Goal: Information Seeking & Learning: Learn about a topic

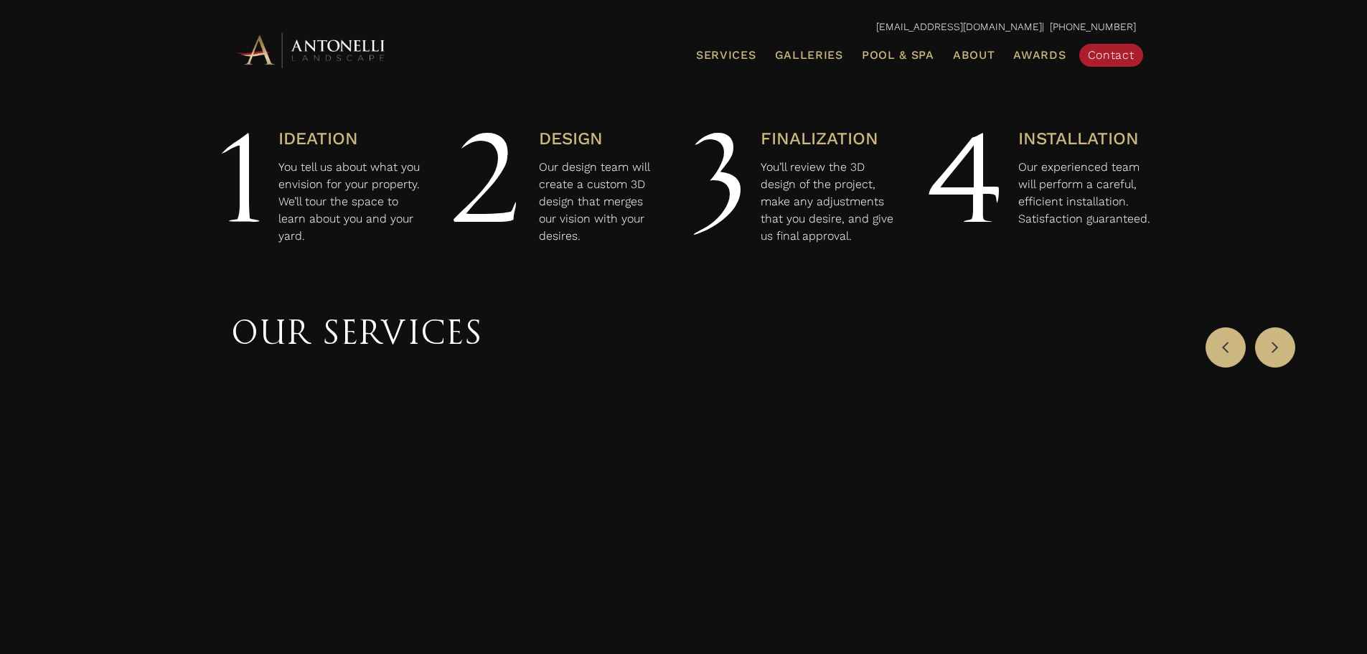
scroll to position [447, 0]
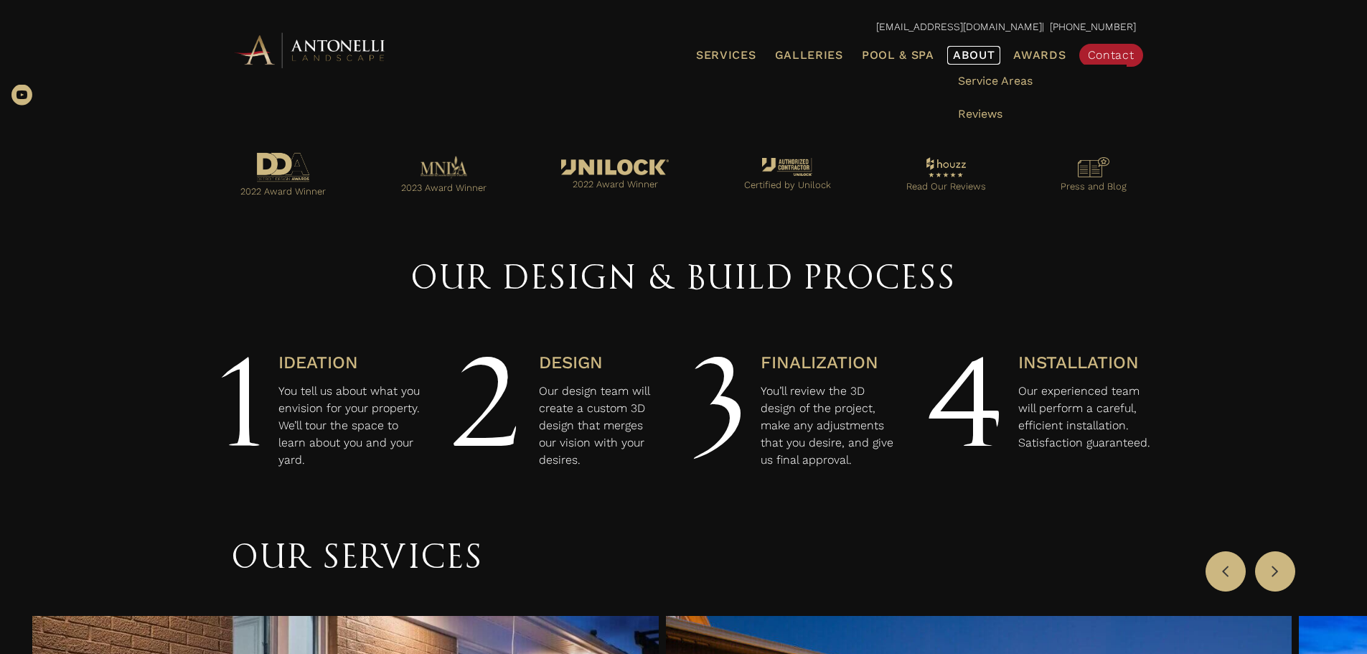
click at [975, 57] on span "About" at bounding box center [974, 55] width 42 height 11
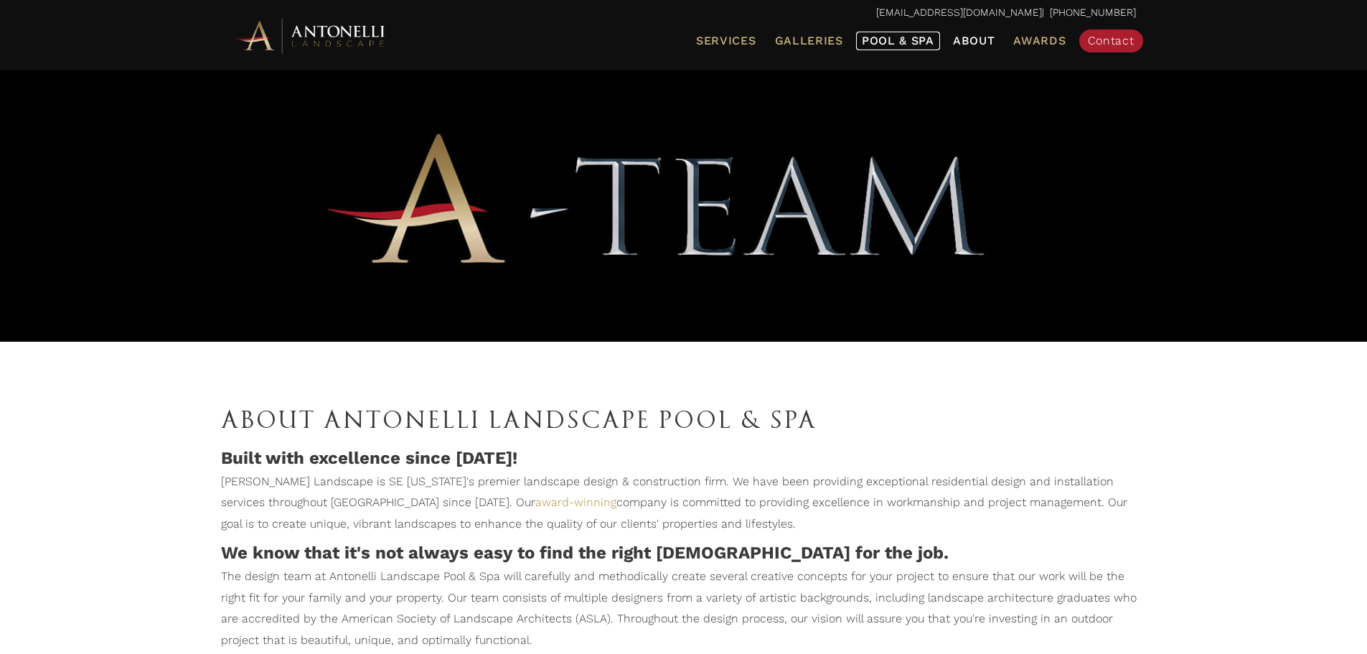
click at [895, 39] on span "Pool & Spa" at bounding box center [898, 41] width 72 height 14
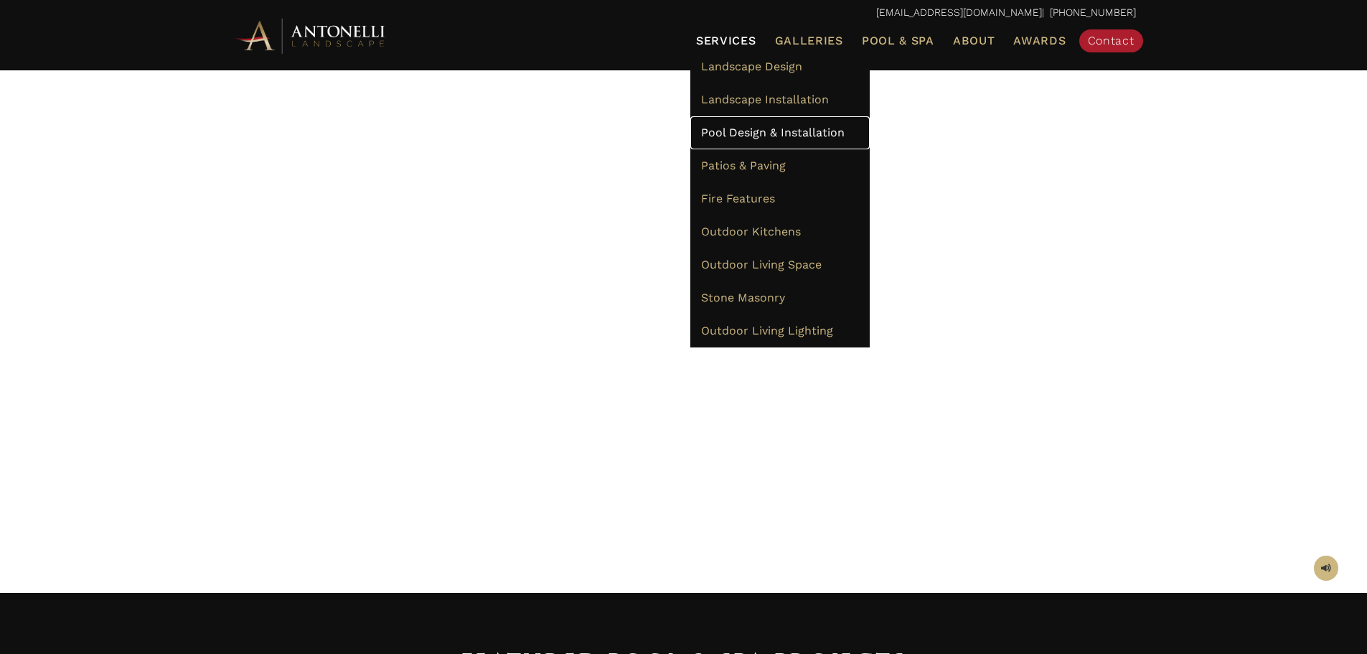
click at [735, 129] on span "Pool Design & Installation" at bounding box center [773, 133] width 144 height 14
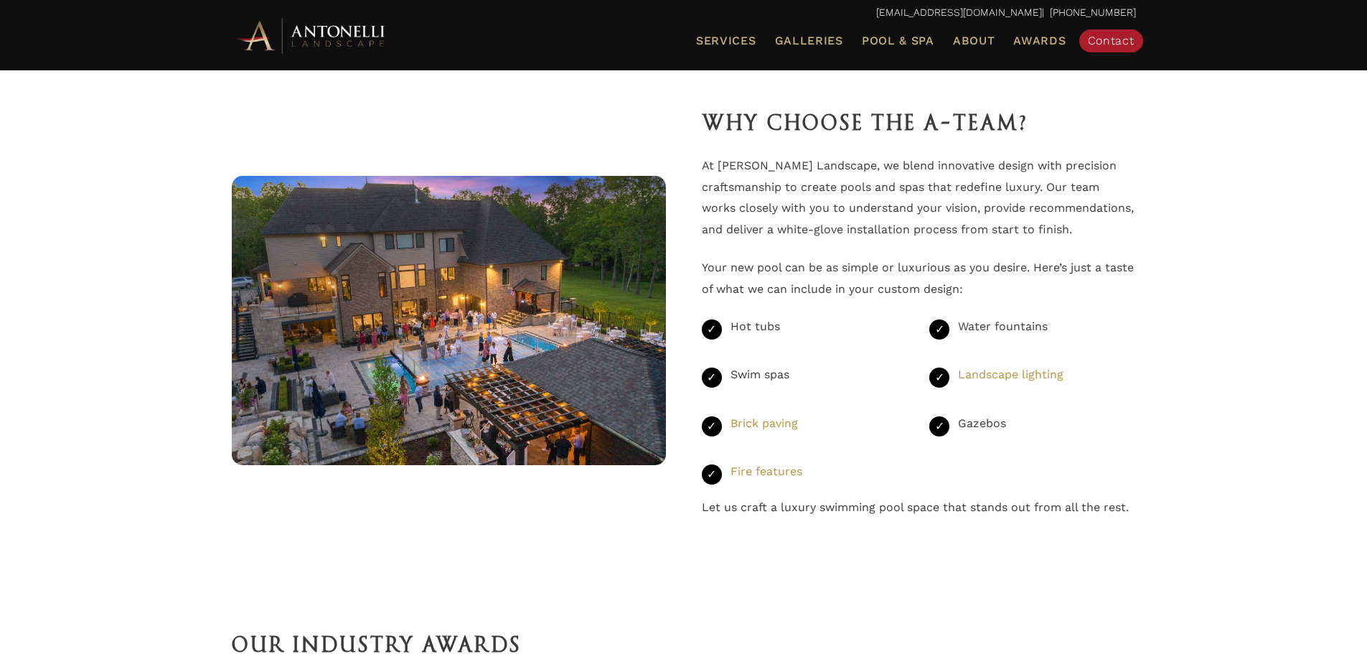
scroll to position [2943, 0]
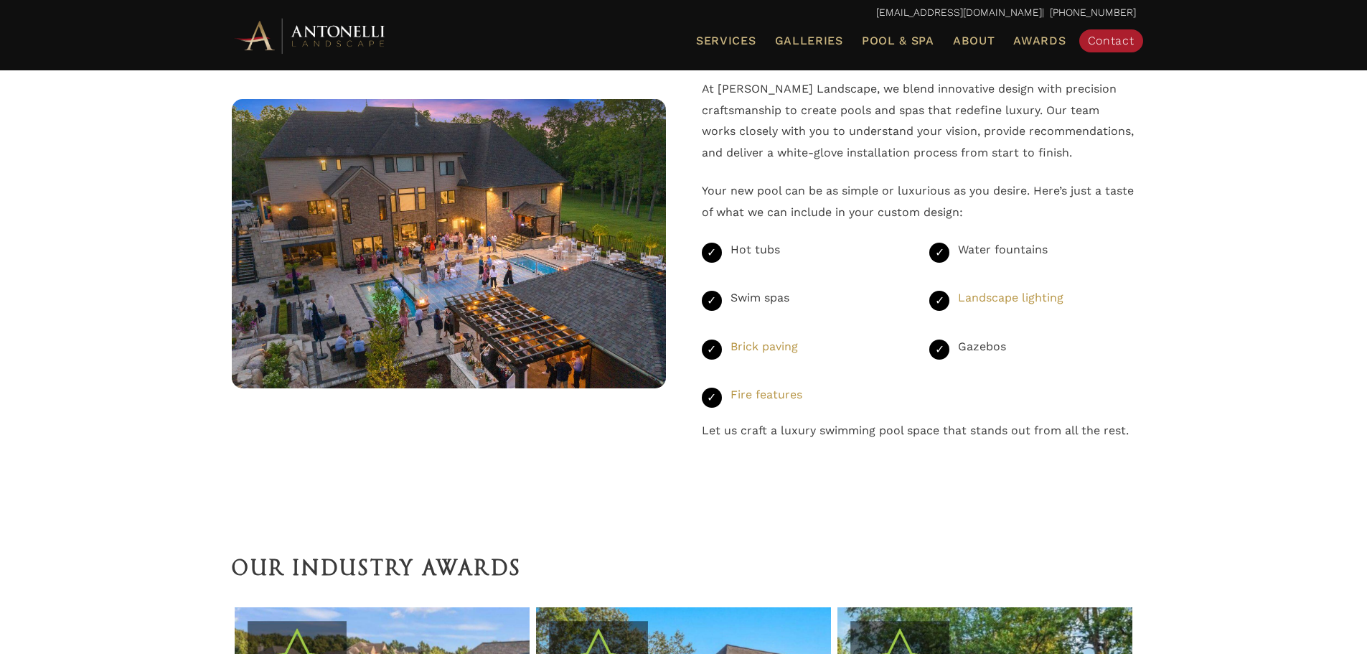
click at [480, 273] on img at bounding box center [449, 243] width 434 height 289
click at [484, 263] on img at bounding box center [449, 243] width 434 height 289
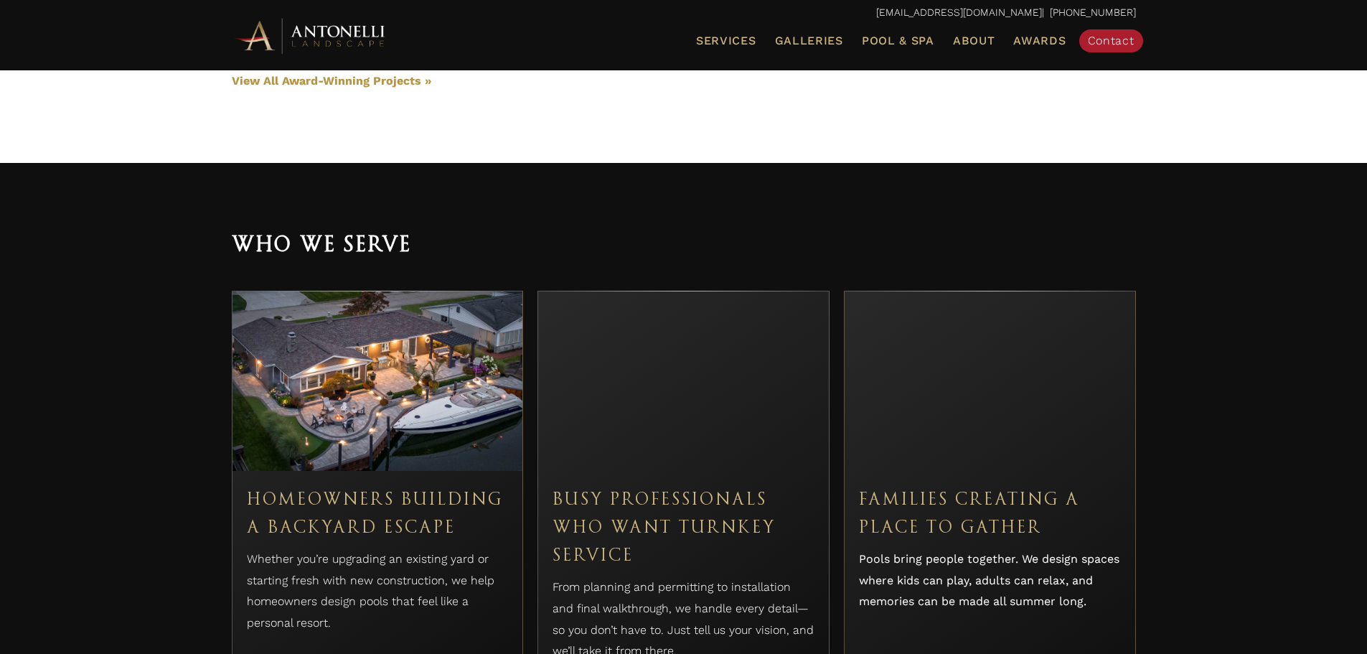
scroll to position [4163, 0]
